Goal: Check status: Check status

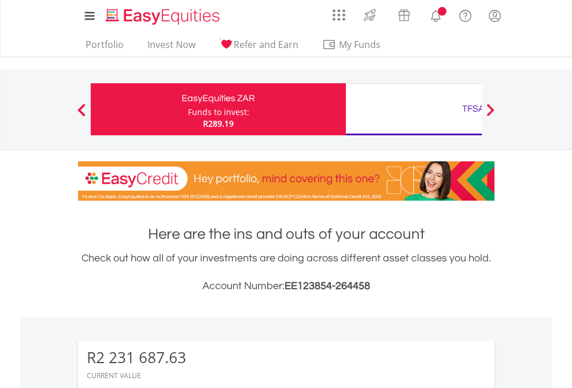
scroll to position [111, 182]
click at [188, 109] on div "Funds to invest:" at bounding box center [218, 112] width 61 height 12
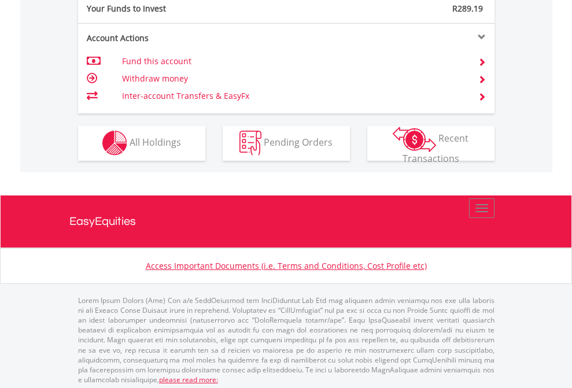
scroll to position [1109, 0]
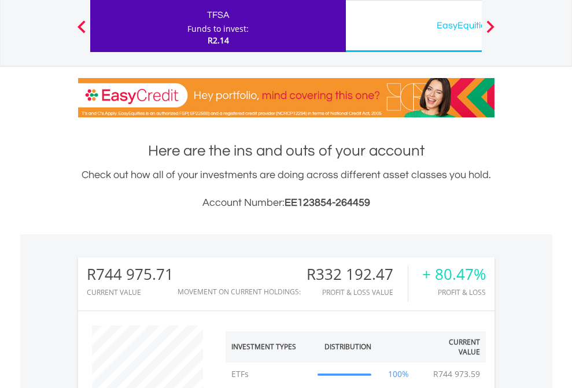
click at [414, 26] on div "EasyEquities USD" at bounding box center [473, 25] width 241 height 16
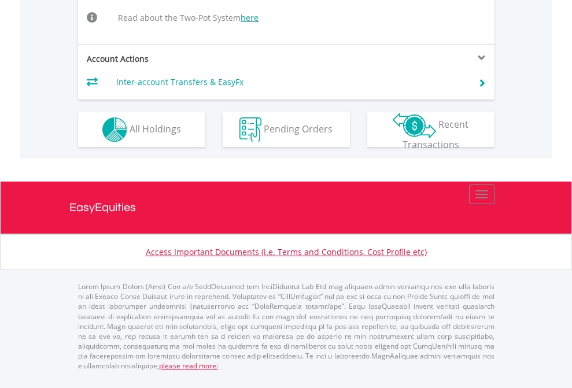
scroll to position [1183, 0]
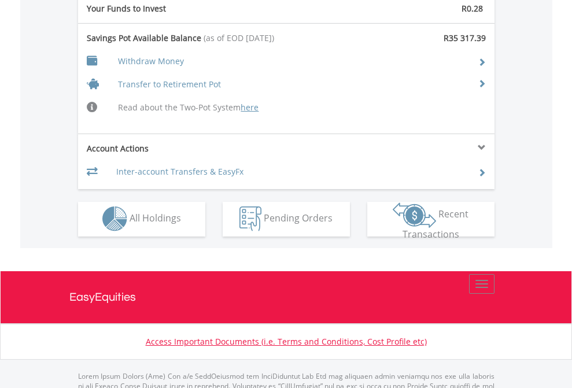
scroll to position [1160, 0]
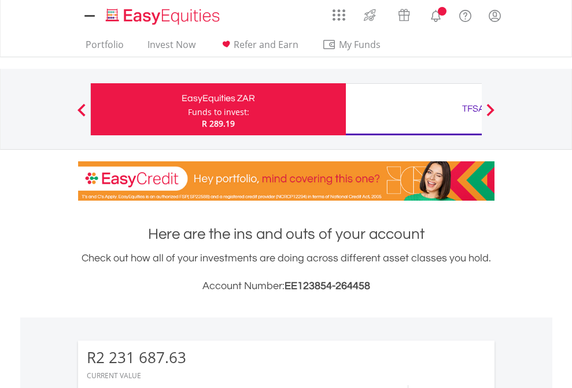
scroll to position [887, 0]
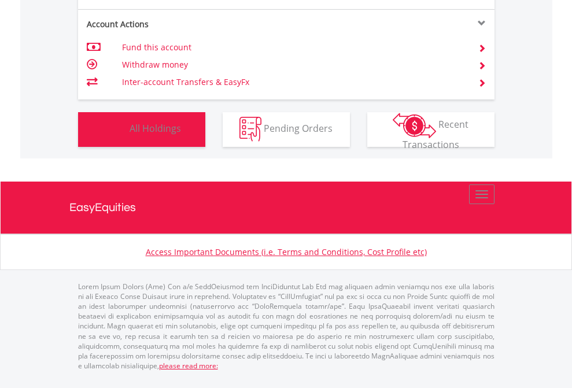
scroll to position [111, 182]
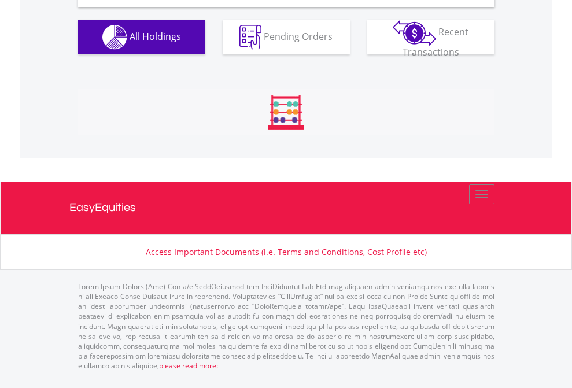
scroll to position [1119, 0]
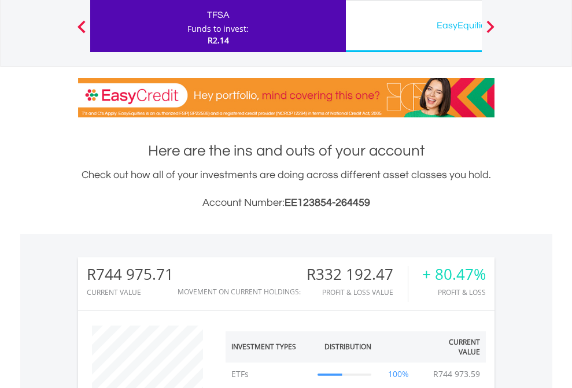
scroll to position [111, 182]
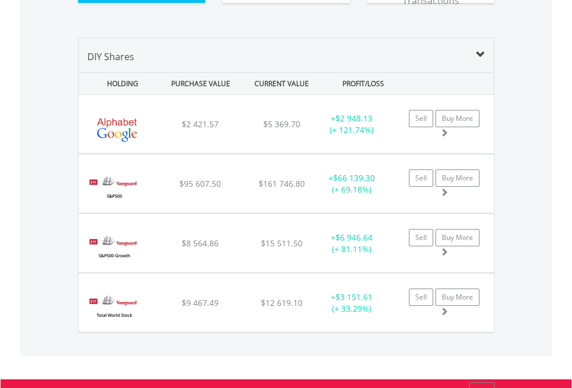
scroll to position [1310, 0]
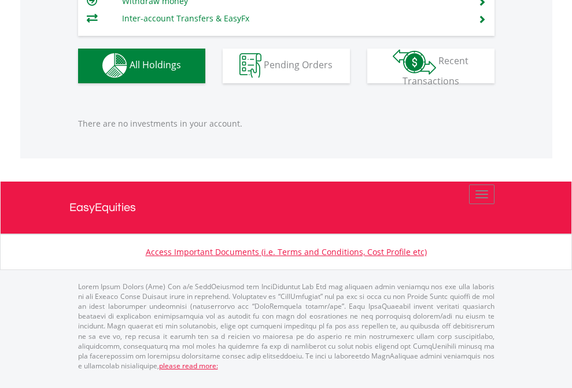
scroll to position [83, 0]
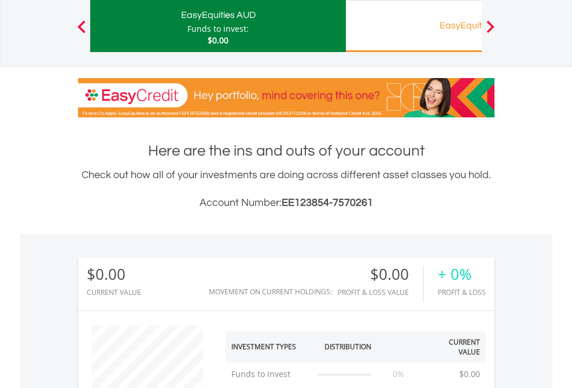
click at [414, 26] on div "EasyEquities RA" at bounding box center [473, 25] width 241 height 16
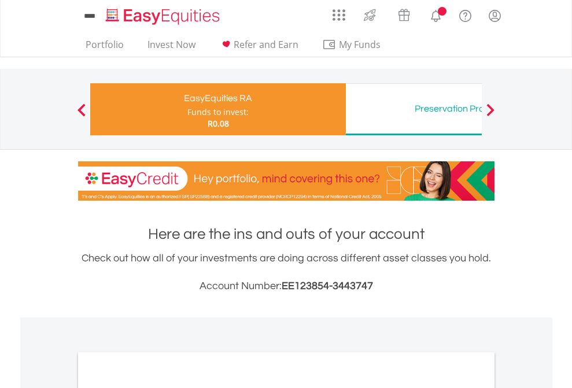
scroll to position [696, 0]
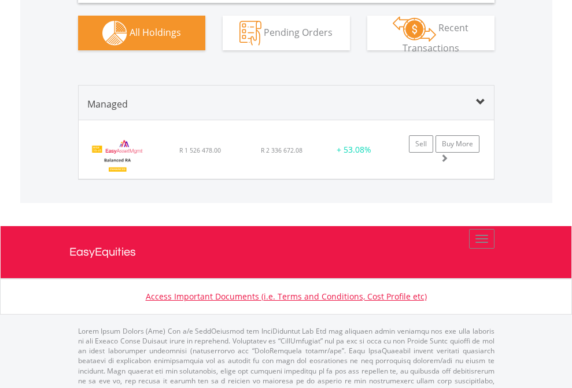
scroll to position [1132, 0]
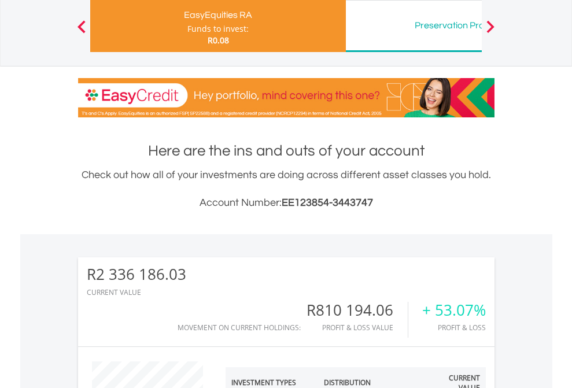
scroll to position [111, 182]
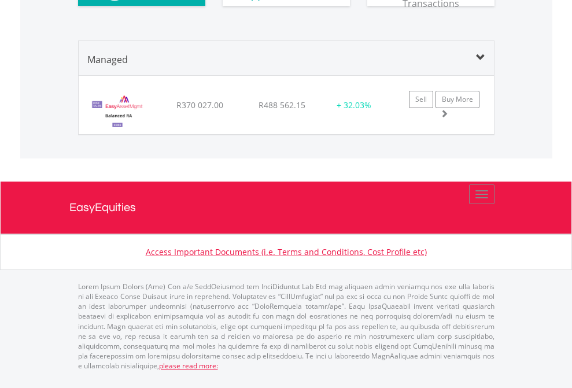
scroll to position [1098, 0]
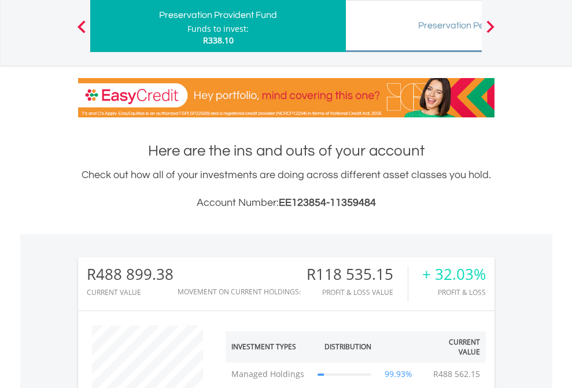
scroll to position [111, 182]
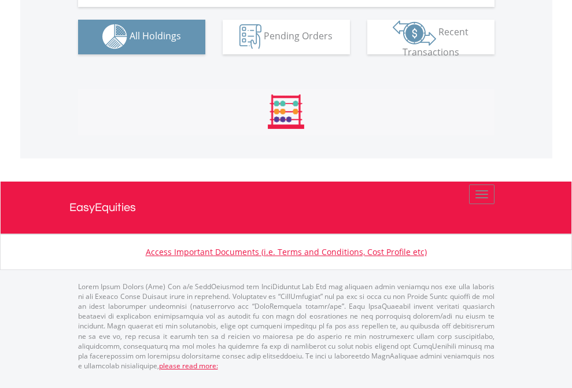
scroll to position [1291, 0]
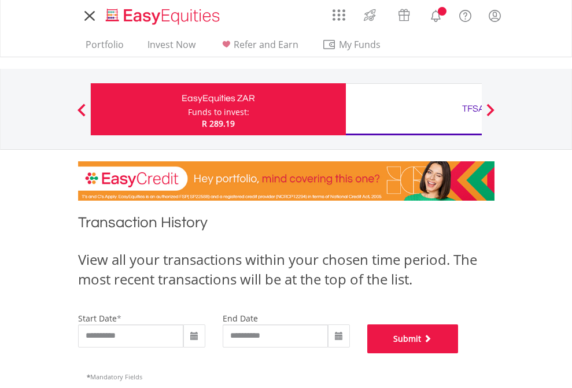
click at [459, 354] on button "Submit" at bounding box center [412, 339] width 91 height 29
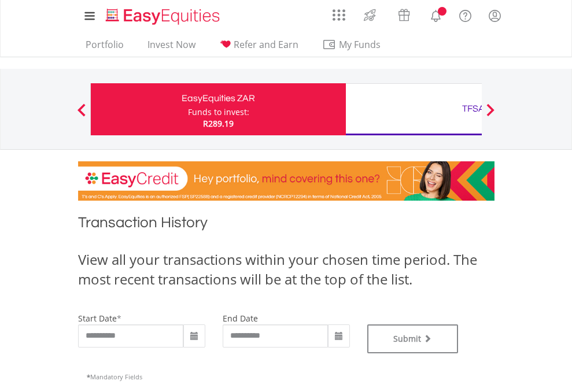
click at [414, 109] on div "TFSA" at bounding box center [473, 109] width 241 height 16
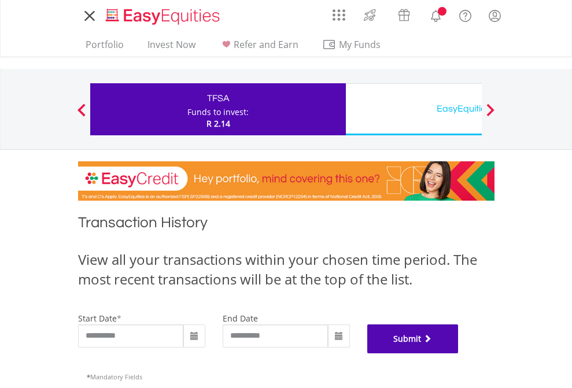
click at [459, 354] on button "Submit" at bounding box center [412, 339] width 91 height 29
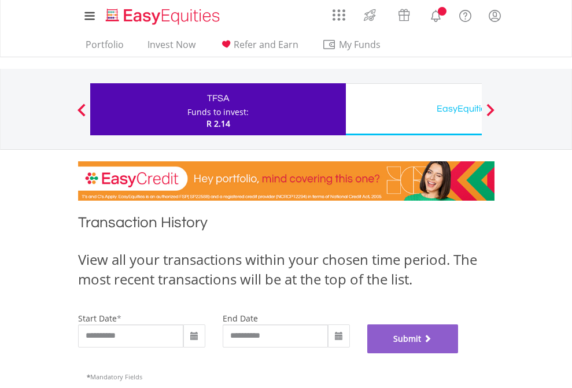
scroll to position [469, 0]
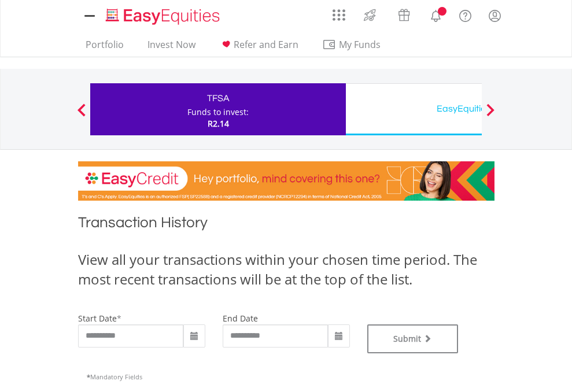
click at [414, 109] on div "EasyEquities USD" at bounding box center [473, 109] width 241 height 16
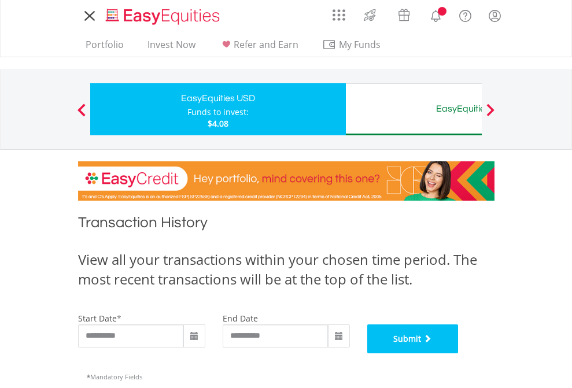
click at [459, 354] on button "Submit" at bounding box center [412, 339] width 91 height 29
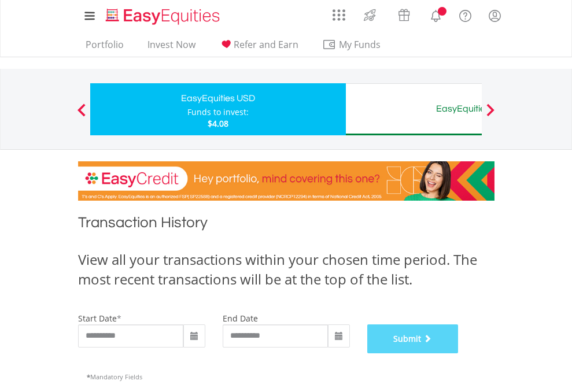
scroll to position [469, 0]
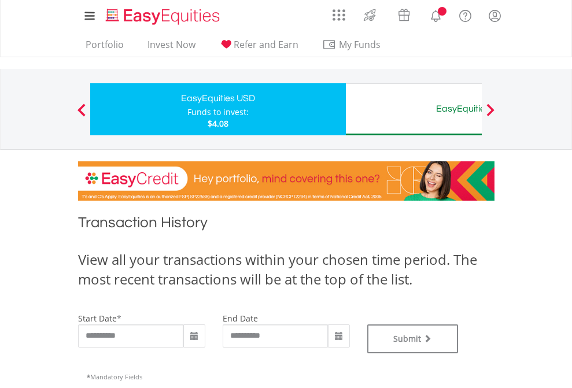
click at [414, 109] on div "EasyEquities AUD" at bounding box center [473, 109] width 241 height 16
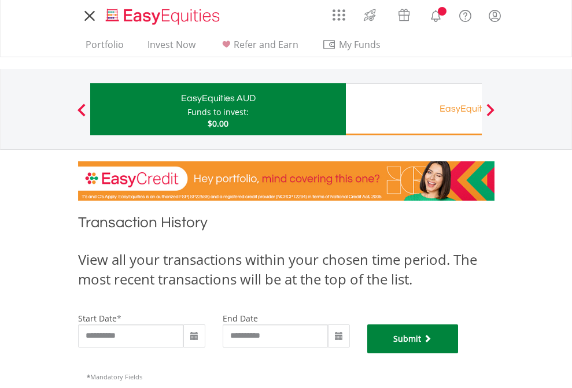
click at [459, 354] on button "Submit" at bounding box center [412, 339] width 91 height 29
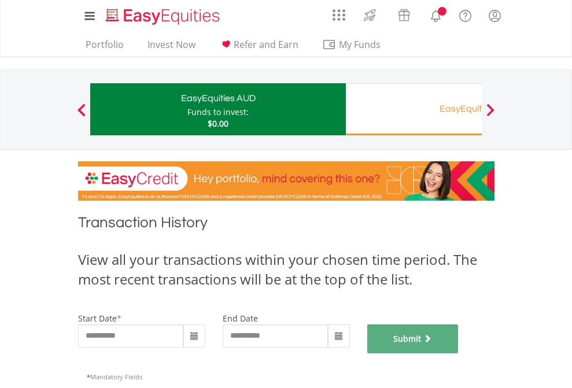
scroll to position [469, 0]
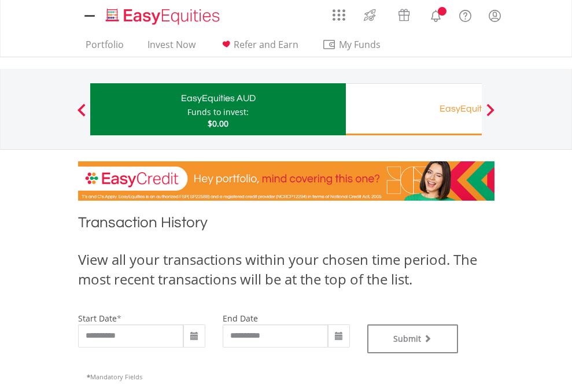
click at [414, 109] on div "EasyEquities RA" at bounding box center [473, 109] width 241 height 16
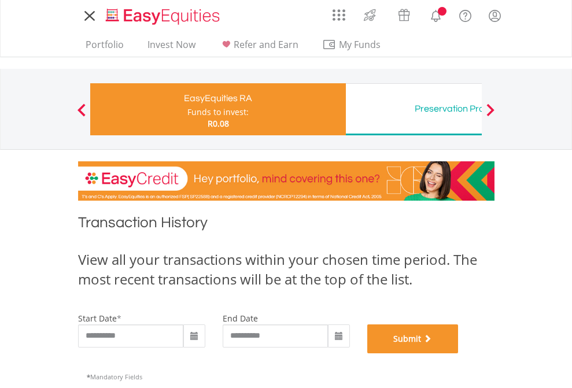
click at [459, 354] on button "Submit" at bounding box center [412, 339] width 91 height 29
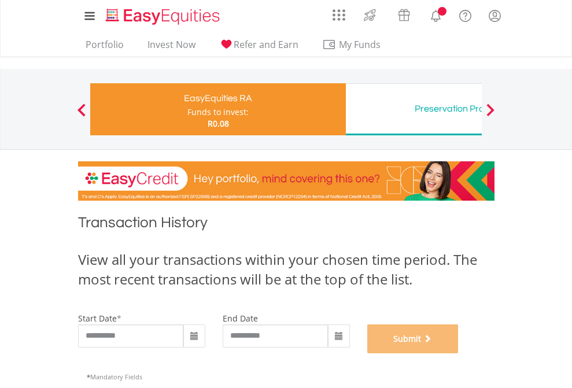
scroll to position [469, 0]
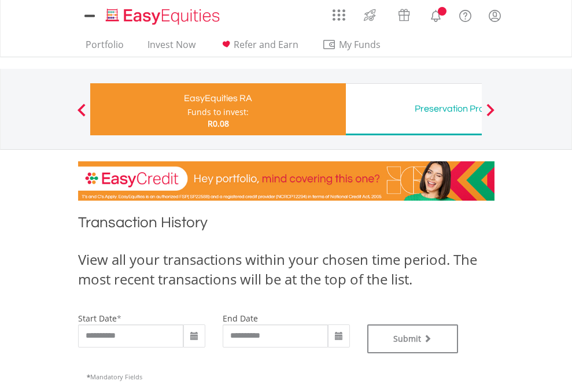
click at [414, 109] on div "Preservation Provident Fund" at bounding box center [473, 109] width 241 height 16
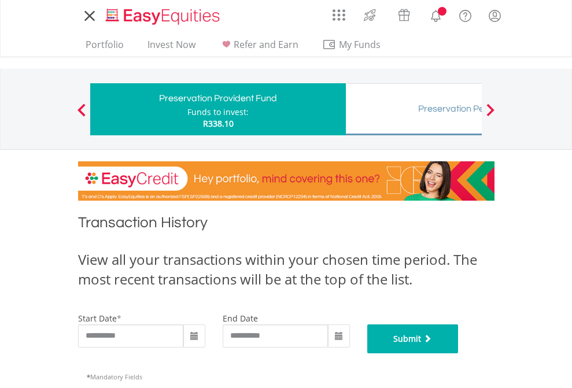
click at [459, 354] on button "Submit" at bounding box center [412, 339] width 91 height 29
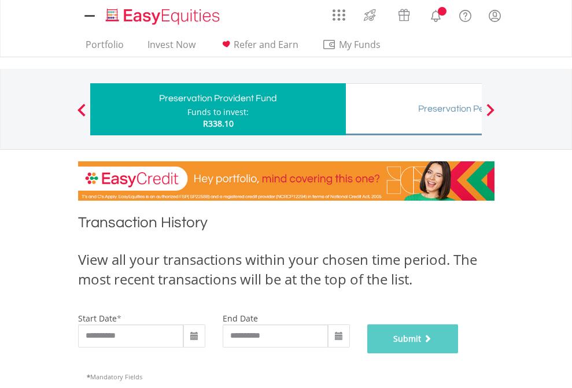
scroll to position [469, 0]
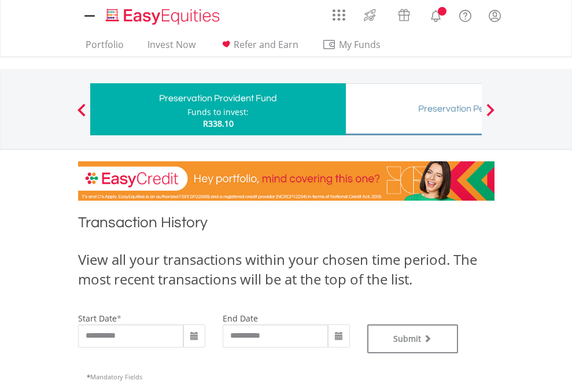
click at [414, 109] on div "Preservation Pension Fund" at bounding box center [473, 109] width 241 height 16
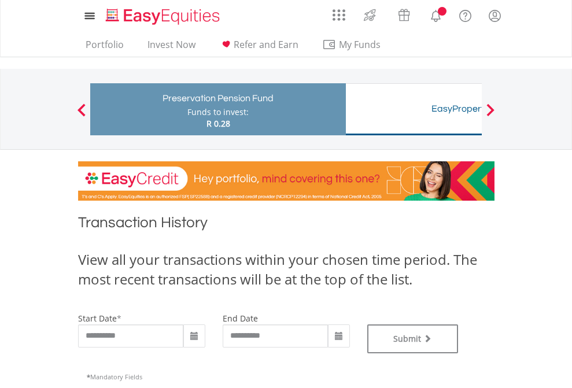
type input "**********"
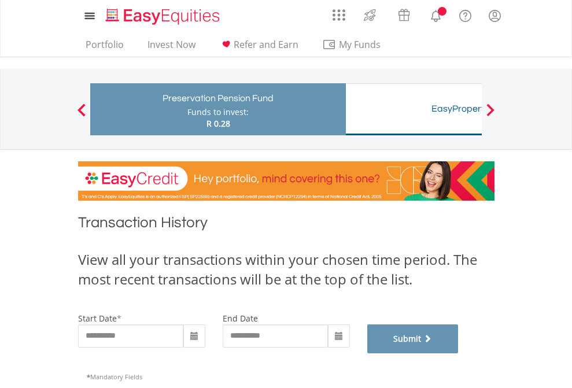
click at [459, 354] on button "Submit" at bounding box center [412, 339] width 91 height 29
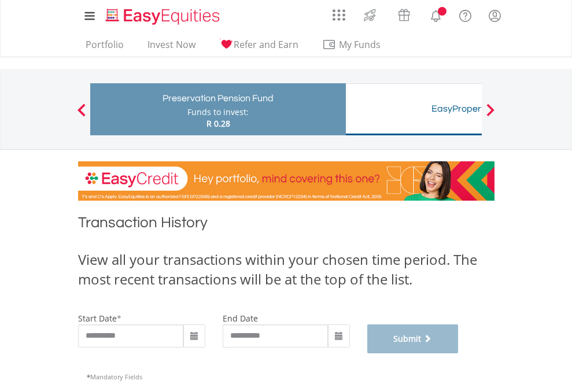
scroll to position [469, 0]
